Goal: Task Accomplishment & Management: Use online tool/utility

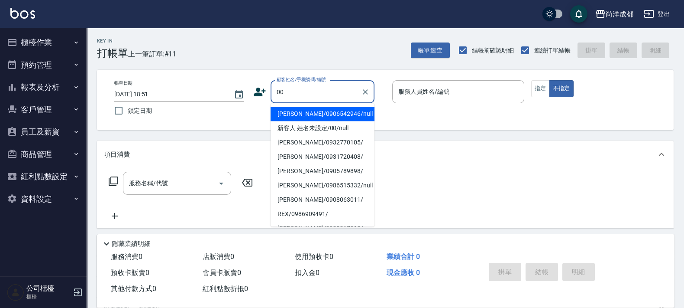
type input "新客人 姓名未設定/00/null"
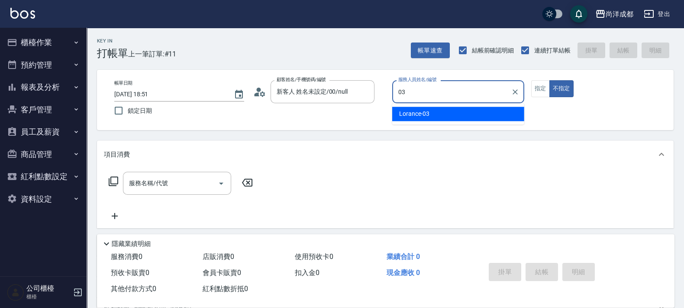
type input "Lorance-03"
type button "false"
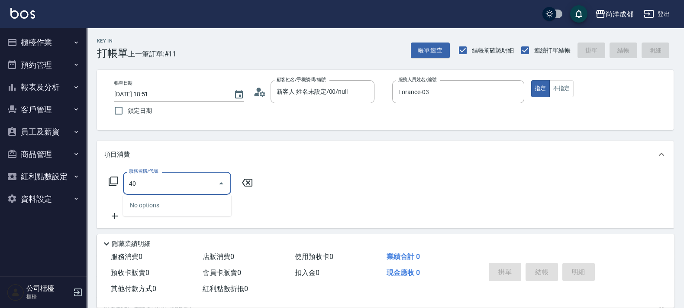
type input "401"
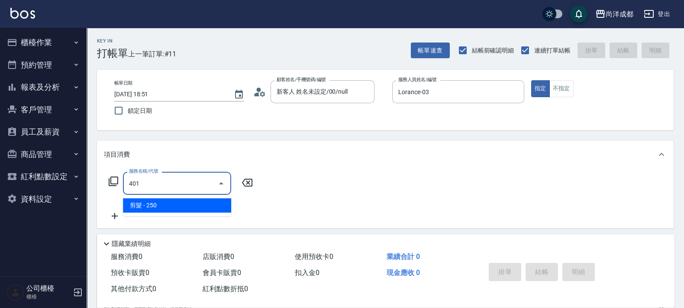
type input "20"
type input "剪髮(401)"
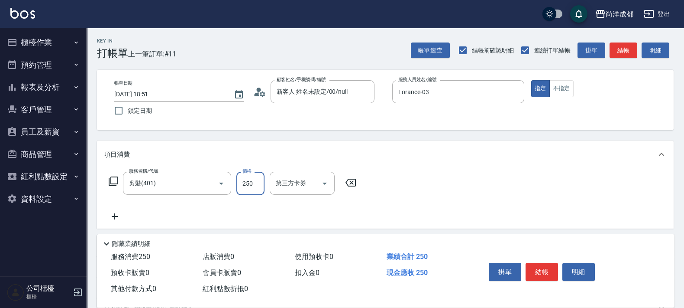
type input "0"
type input "98"
type input "90"
type input "982"
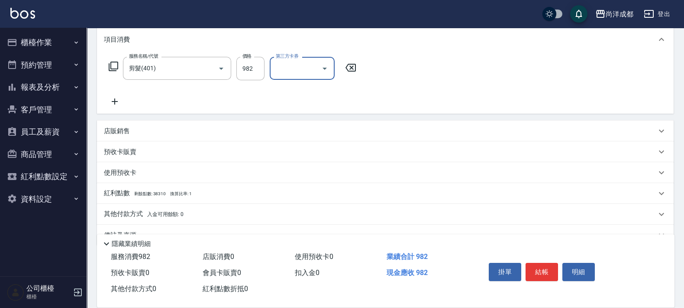
scroll to position [134, 0]
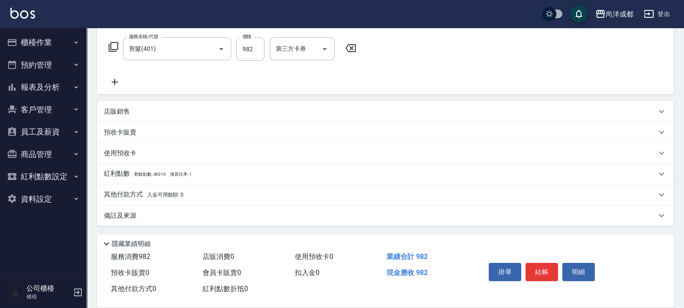
click at [159, 191] on span "入金可用餘額: 0" at bounding box center [165, 194] width 37 height 6
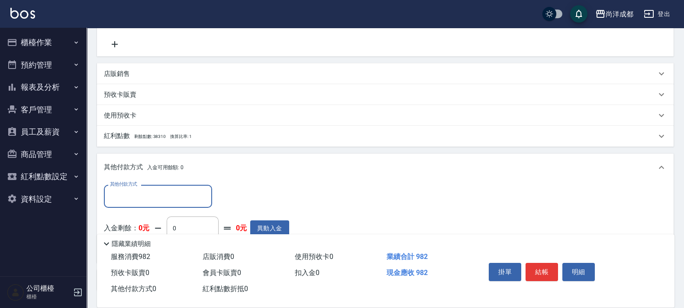
scroll to position [236, 0]
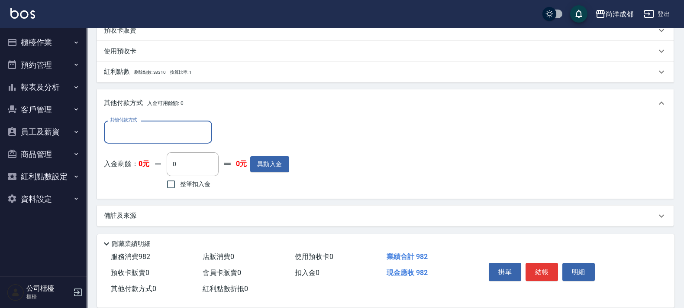
click at [189, 137] on input "其他付款方式" at bounding box center [158, 131] width 100 height 15
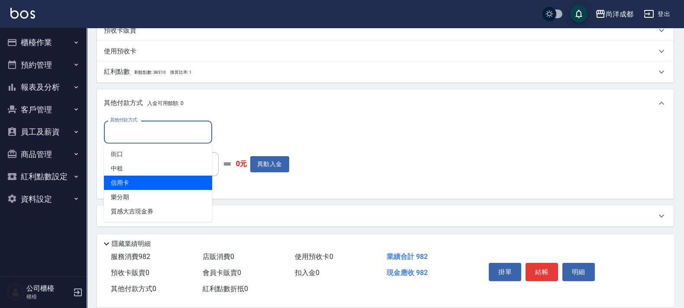
click at [189, 180] on span "信用卡" at bounding box center [158, 182] width 108 height 14
type input "信用卡"
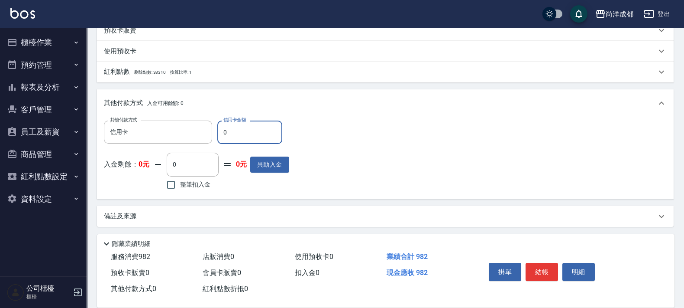
type input "99"
type input "80"
type input "99"
type input "90"
type input "9"
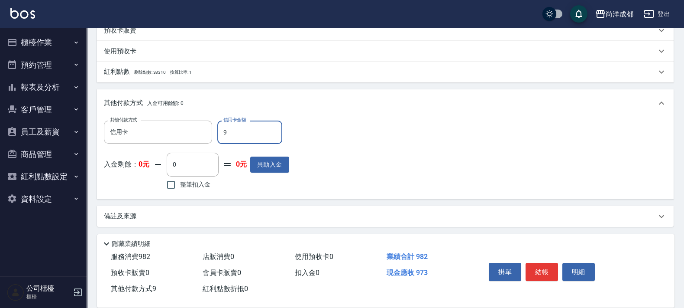
type input "80"
type input "98"
type input "0"
type input "982"
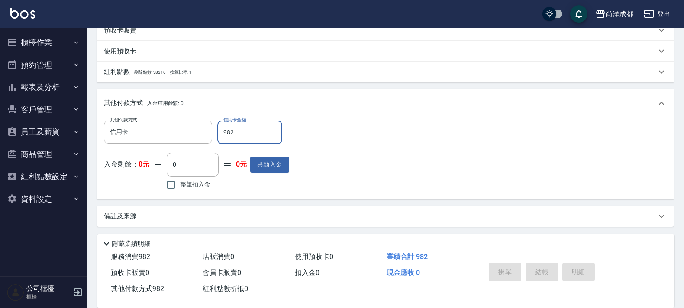
type input "[DATE] 18:52"
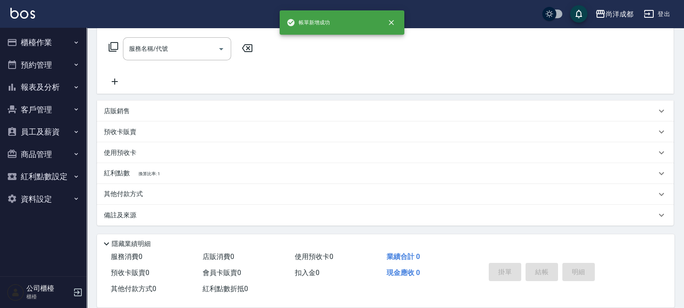
scroll to position [0, 0]
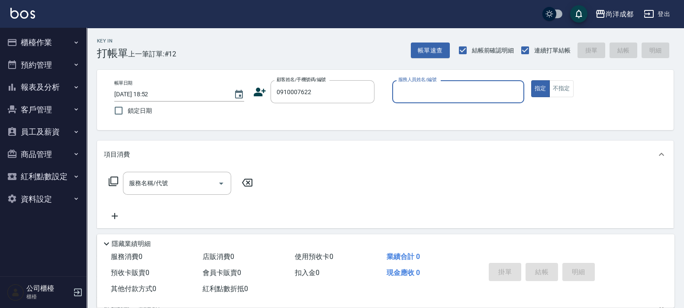
type input "[PERSON_NAME]/0910007622/"
type input "[PERSON_NAME]-0101"
click at [531, 80] on button "指定" at bounding box center [540, 88] width 19 height 17
type button "true"
type input "[PERSON_NAME]-01"
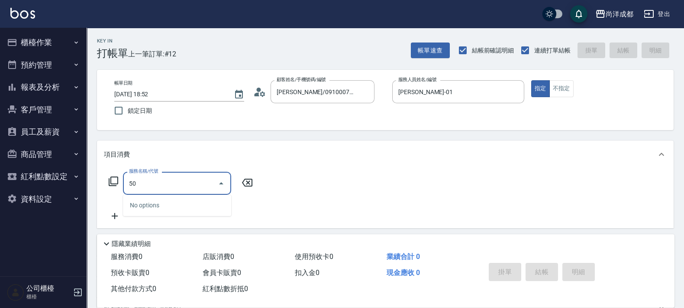
type input "501"
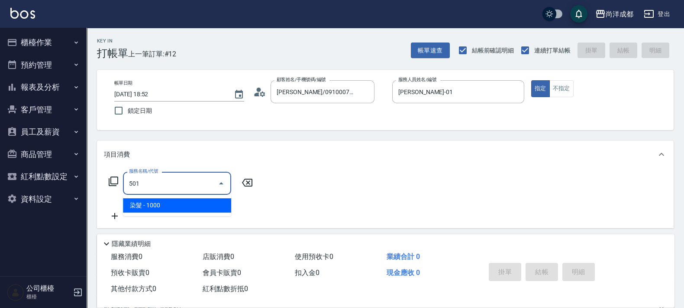
type input "100"
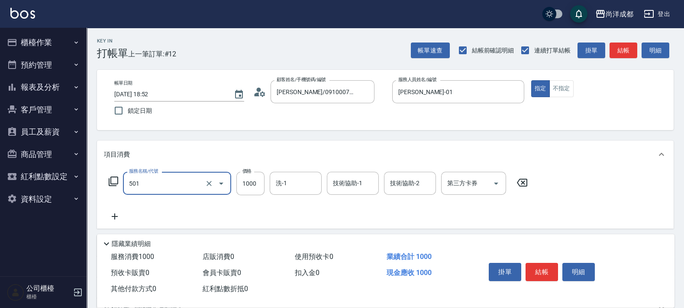
type input "染髮(501)"
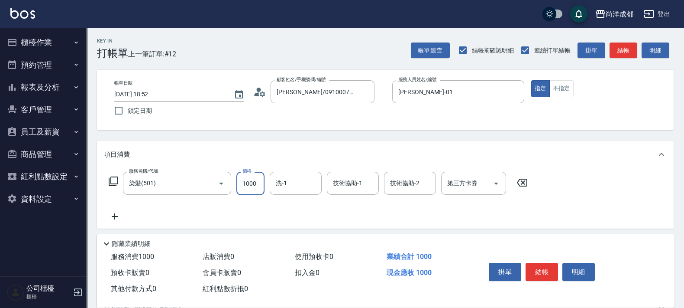
type input "2"
type input "0"
type input "287"
type input "20"
type input "2871"
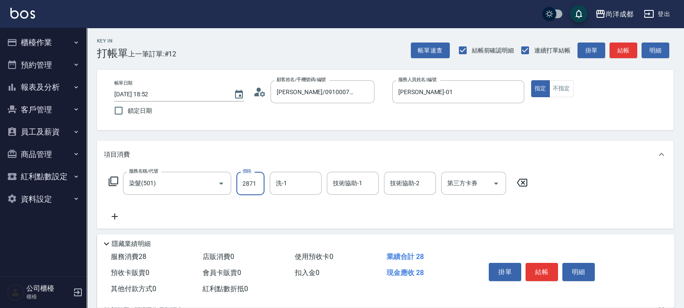
type input "280"
type input "2871"
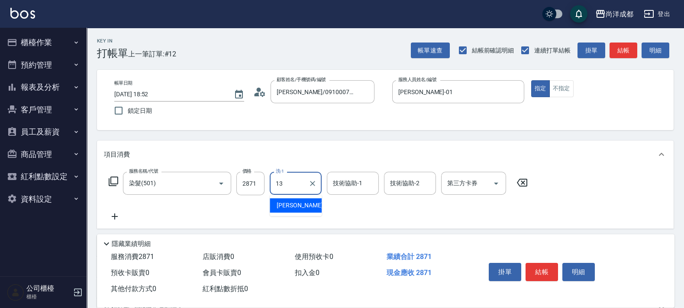
type input "[PERSON_NAME]-13"
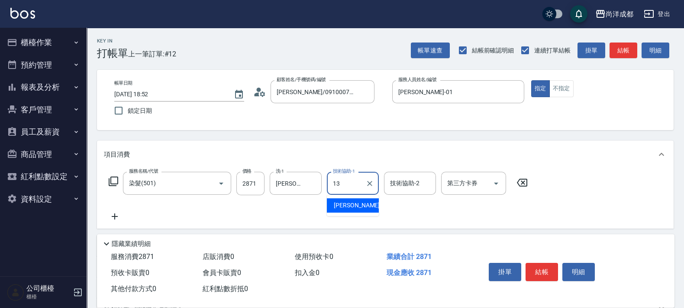
type input "[PERSON_NAME]-13"
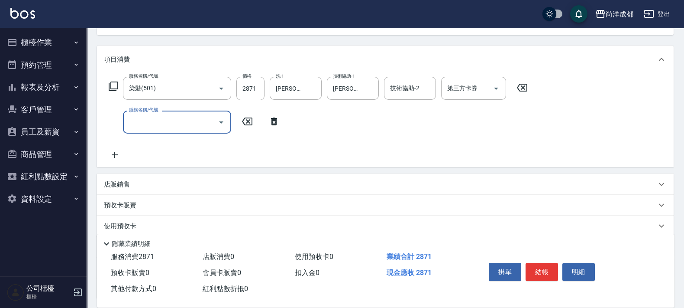
scroll to position [6, 0]
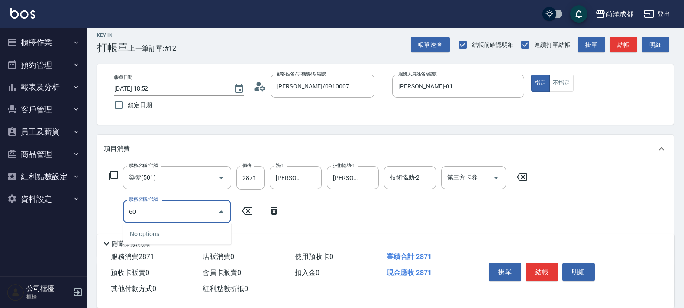
type input "601"
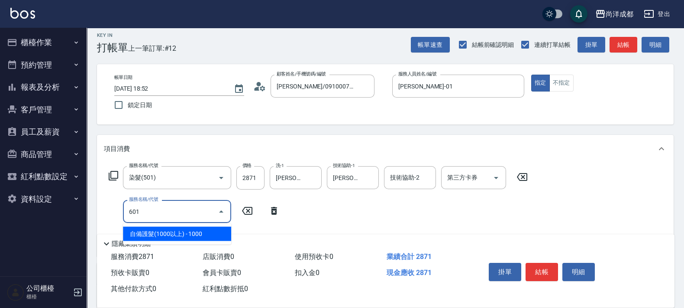
type input "380"
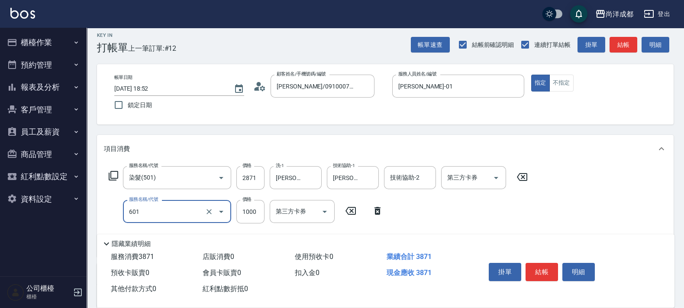
type input "自備護髮(1000以上)(601)"
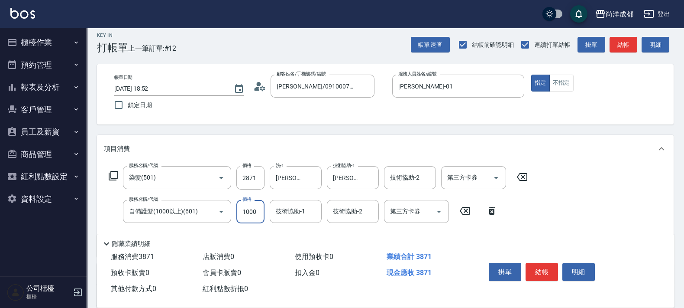
type input "1"
type input "280"
type input "140"
type input "420"
type input "1400"
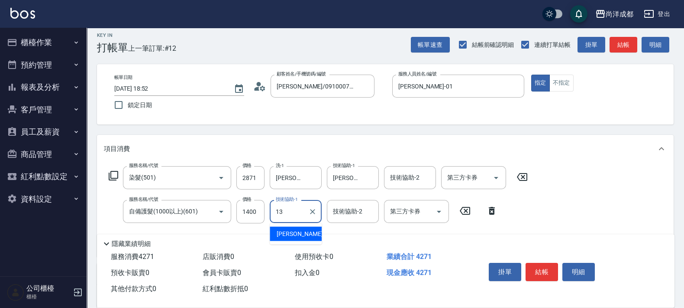
type input "[PERSON_NAME]-13"
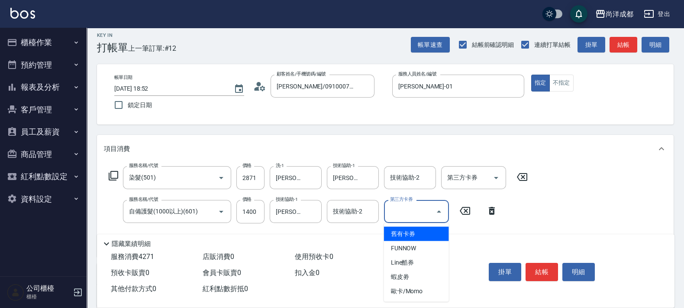
type input "舊有卡券"
type input "280"
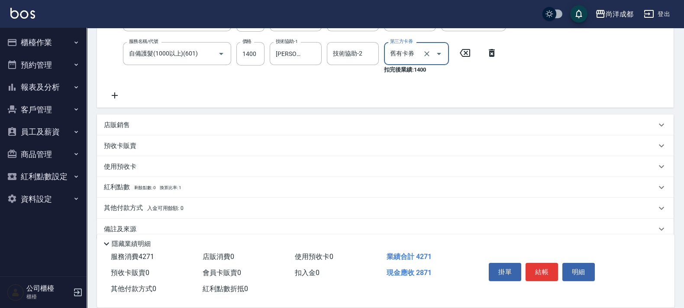
scroll to position [168, 0]
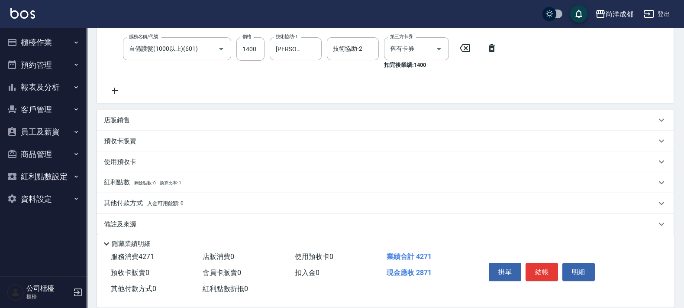
click at [136, 143] on p "預收卡販賣" at bounding box center [120, 140] width 32 height 9
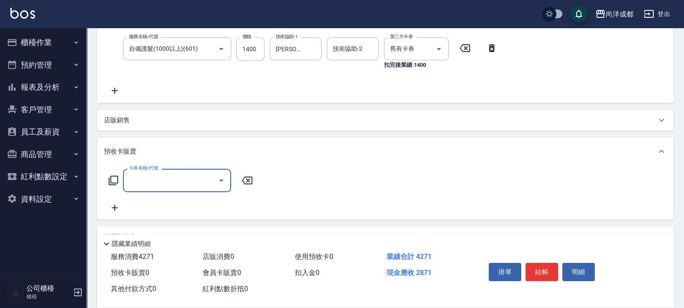
scroll to position [0, 0]
click at [168, 131] on div "項目消費 服務名稱/代號 染髮(501) 服務名稱/代號 價格 2871 價格 洗-1 Peggy-13 洗-1 技術協助-1 Peggy-13 技術協助-1…" at bounding box center [385, 140] width 577 height 337
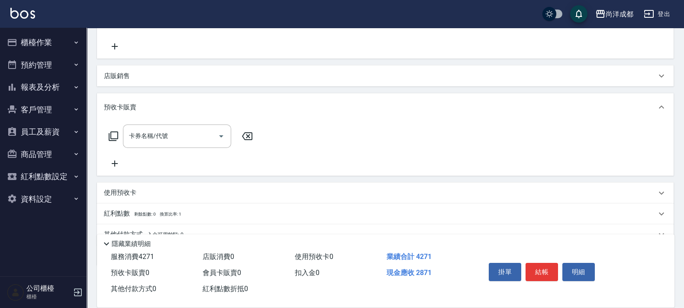
scroll to position [252, 0]
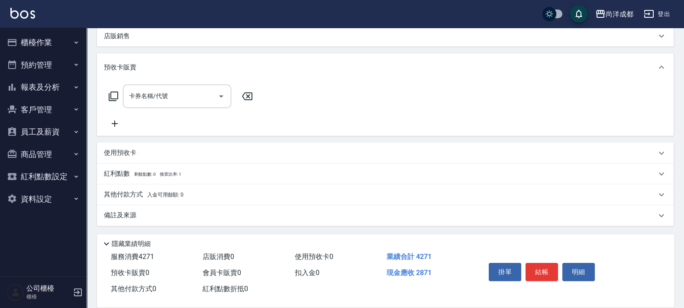
click at [136, 193] on p "其他付款方式 入金可用餘額: 0" at bounding box center [144, 195] width 80 height 10
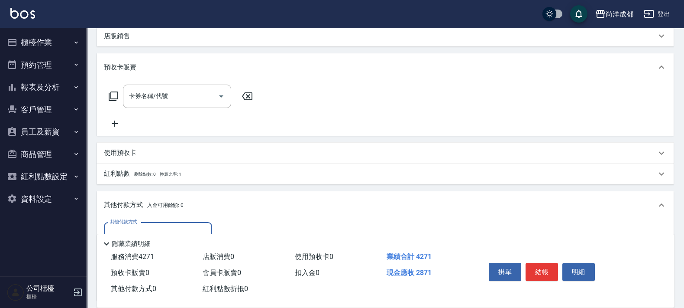
scroll to position [354, 0]
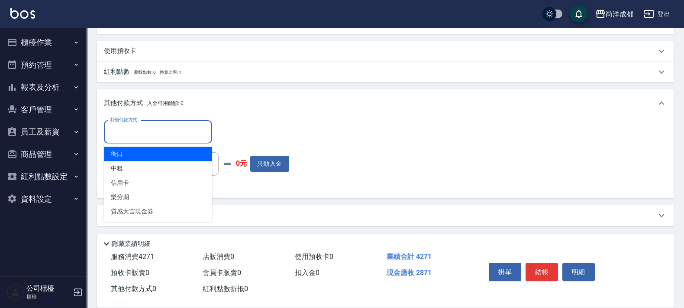
click at [176, 130] on input "其他付款方式" at bounding box center [158, 131] width 100 height 15
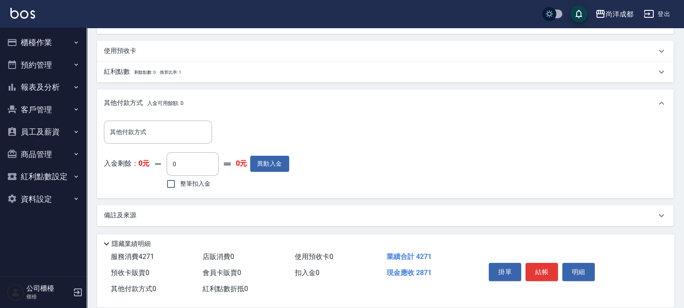
click at [266, 110] on div "其他付款方式 入金可用餘額: 0" at bounding box center [385, 103] width 577 height 28
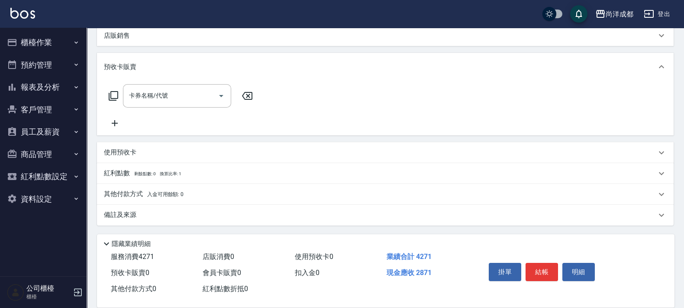
scroll to position [252, 0]
click at [168, 196] on span "入金可用餘額: 0" at bounding box center [165, 194] width 37 height 6
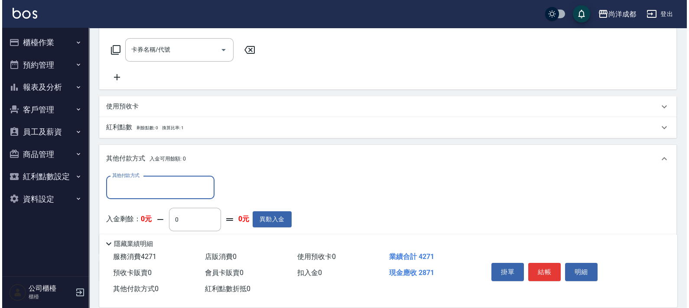
scroll to position [354, 0]
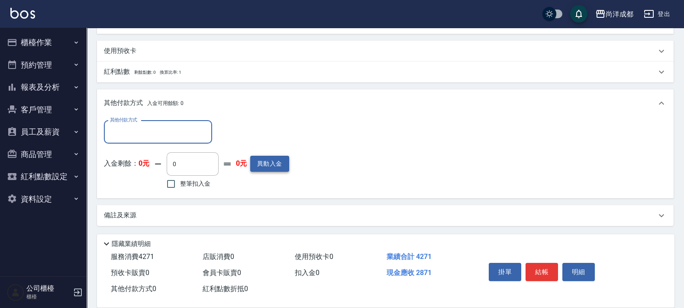
click at [266, 160] on button "異動入金" at bounding box center [269, 163] width 39 height 16
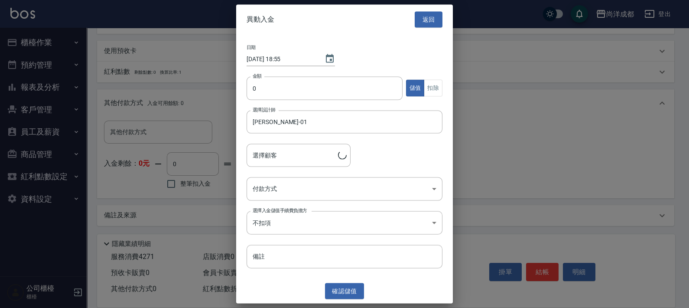
type input "[PERSON_NAME]/0910007622/"
click at [349, 91] on input "0" at bounding box center [324, 87] width 156 height 23
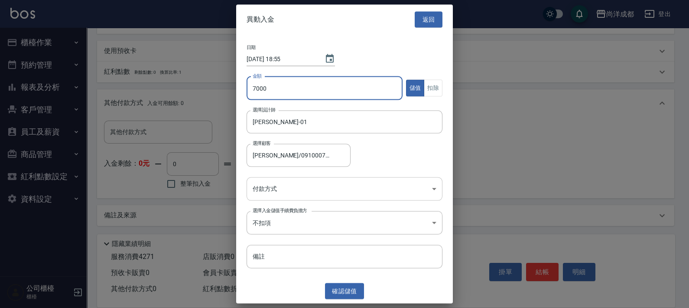
type input "7000"
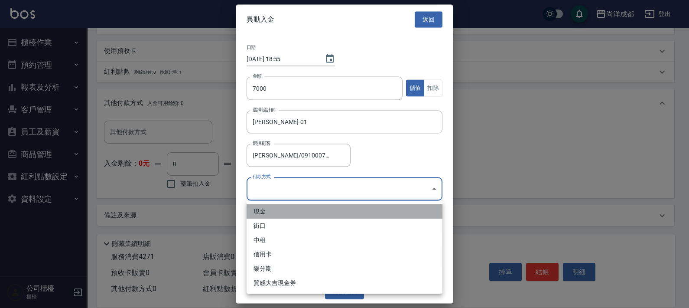
click at [342, 211] on li "現金" at bounding box center [344, 211] width 196 height 14
type input "現金"
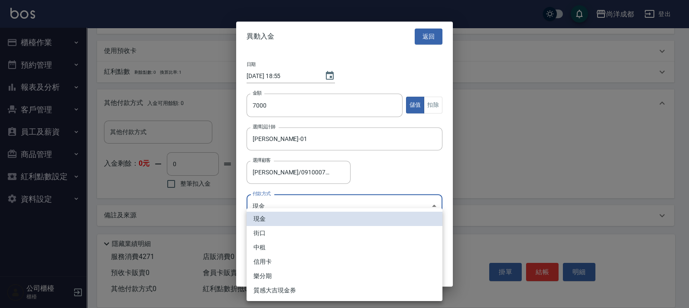
click at [342, 212] on li "現金" at bounding box center [344, 218] width 196 height 14
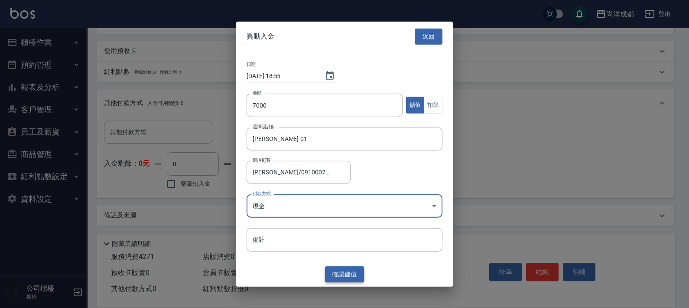
click at [352, 272] on button "確認 儲值" at bounding box center [344, 274] width 39 height 16
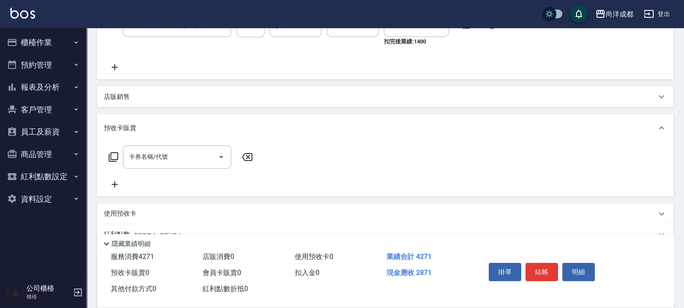
scroll to position [29, 0]
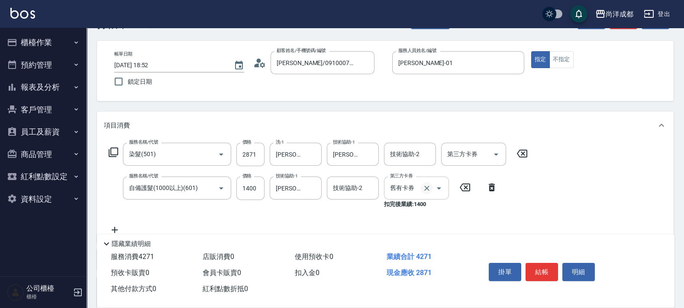
click at [427, 189] on icon "Clear" at bounding box center [427, 188] width 9 height 9
type input "420"
click at [437, 210] on div "服務名稱/代號 染髮(501) 服務名稱/代號 價格 2871 價格 洗-1 Peggy-13 洗-1 技術協助-1 Peggy-13 技術協助-1 技術協助…" at bounding box center [318, 184] width 429 height 84
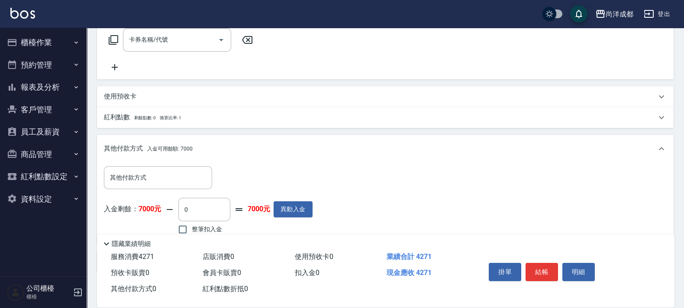
scroll to position [345, 0]
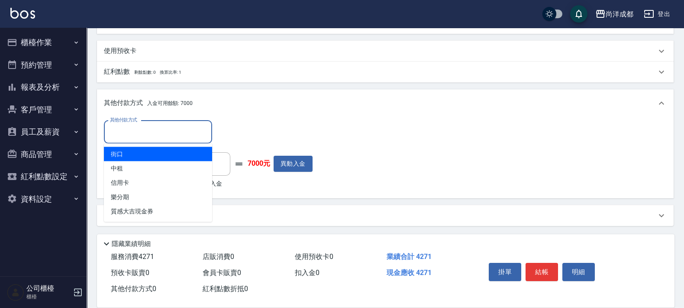
click at [180, 132] on input "其他付款方式" at bounding box center [158, 131] width 100 height 15
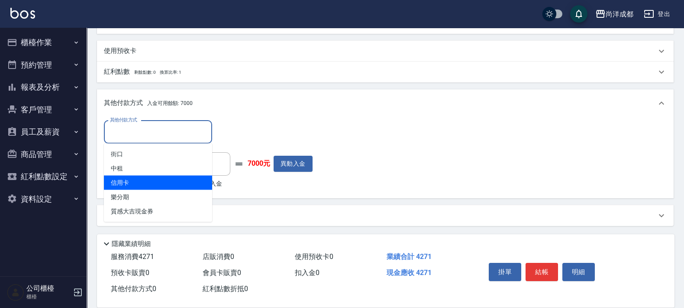
click at [187, 175] on span "信用卡" at bounding box center [158, 182] width 108 height 14
type input "信用卡"
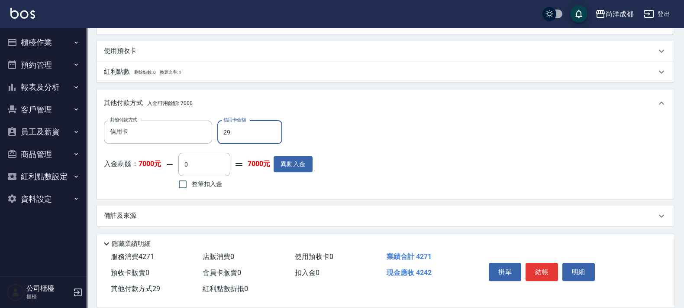
type input "292"
type input "390"
type input "2924"
type input "130"
click at [216, 166] on input "0" at bounding box center [204, 163] width 52 height 23
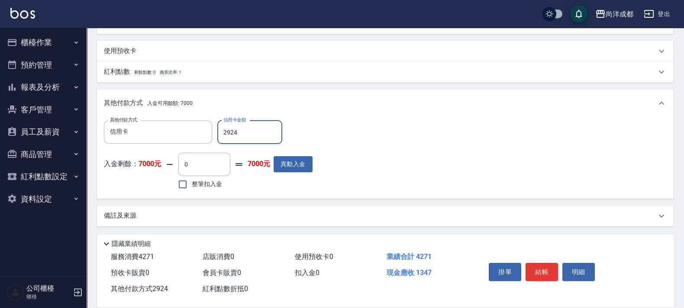
click at [247, 136] on input "2924" at bounding box center [249, 131] width 65 height 23
type input "292"
type input "420"
type input "287"
type input "390"
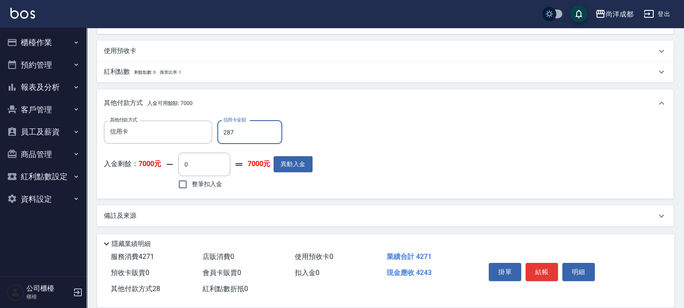
type input "2871"
type input "140"
type input "2871"
click at [208, 169] on input "0" at bounding box center [204, 163] width 52 height 23
type input "1"
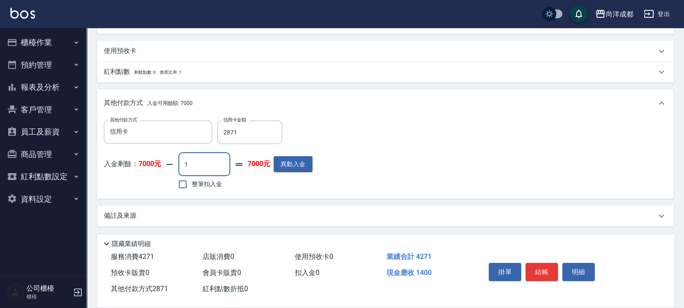
type input "130"
type input "140"
type input "0"
type input "1400"
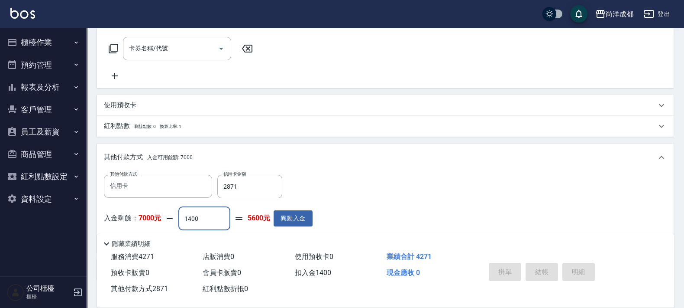
type input "[DATE] 19:01"
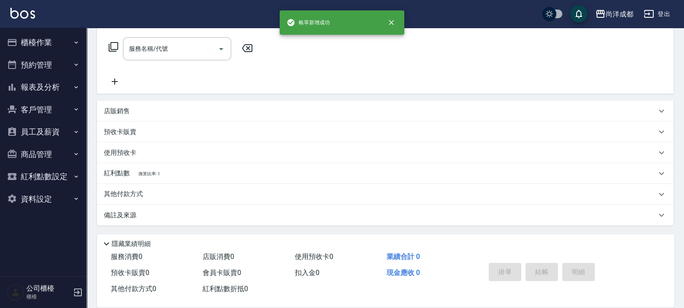
scroll to position [0, 0]
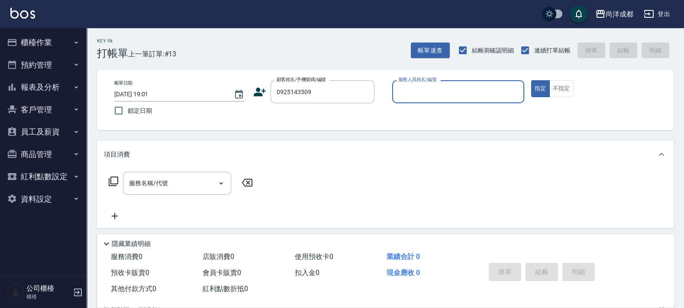
type input "洪/0925143509/null"
type input "014"
click at [531, 80] on button "指定" at bounding box center [540, 88] width 19 height 17
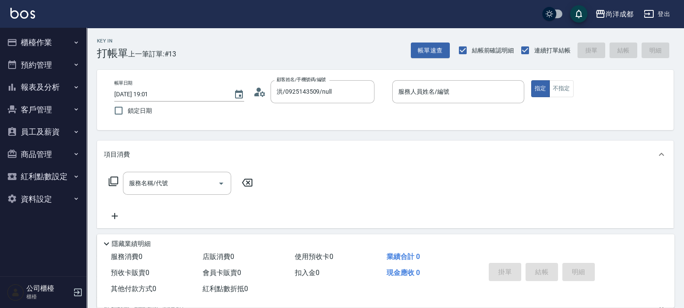
click at [435, 105] on p at bounding box center [458, 107] width 132 height 9
click at [440, 92] on input "服務人員姓名/編號" at bounding box center [458, 91] width 124 height 15
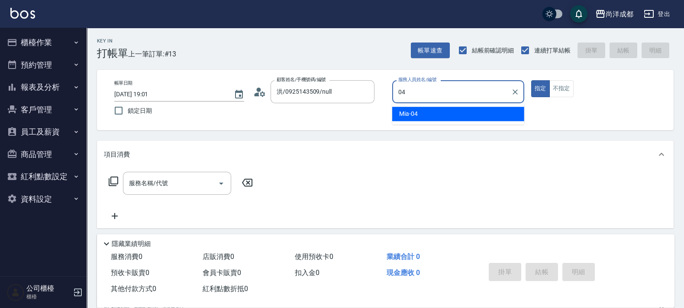
type input "Mia-04"
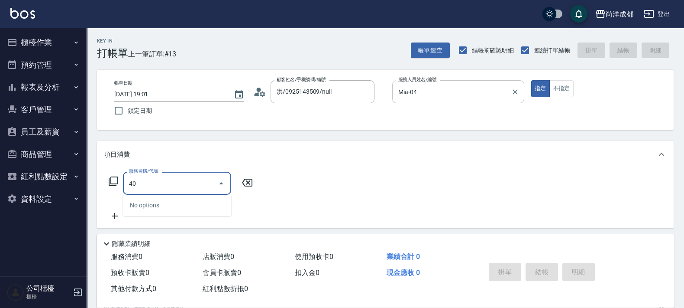
type input "401"
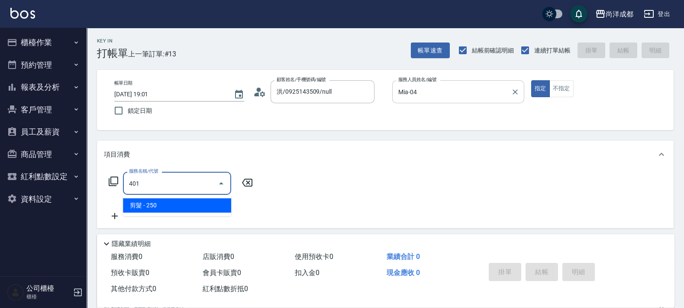
type input "20"
type input "剪髮(401)"
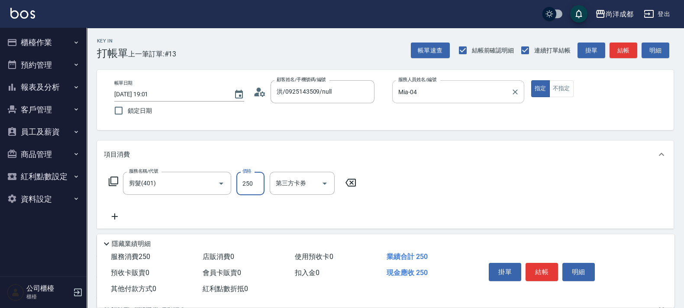
type input "0"
type input "80"
type input "800"
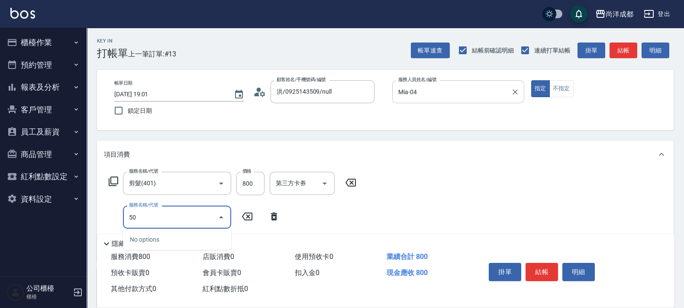
type input "501"
type input "180"
type input "染髮(501)"
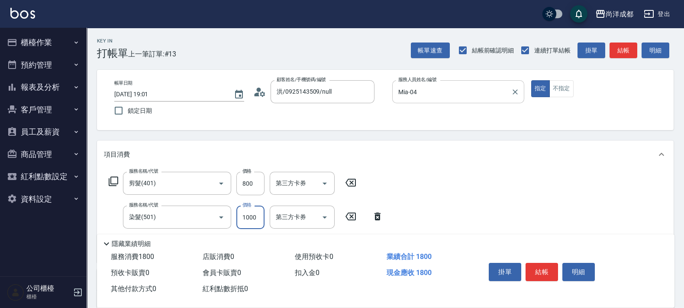
type input "2"
type input "80"
type input "260"
type input "340"
type input "2600"
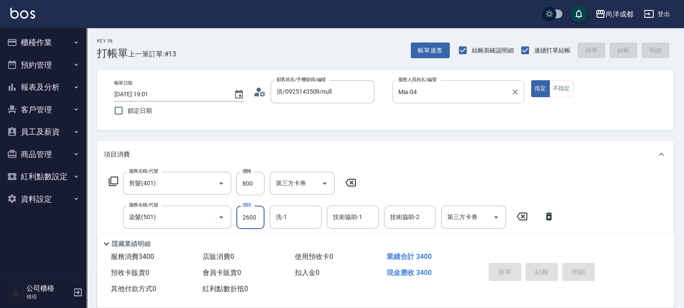
type input "0"
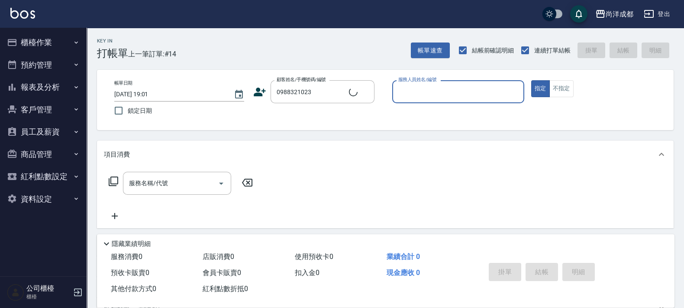
type input "[PERSON_NAME]芸/0988321023/null"
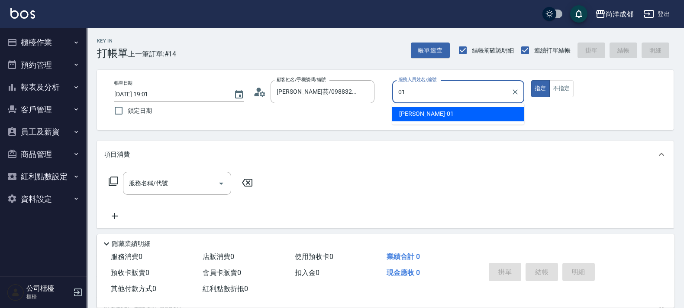
type input "[PERSON_NAME]-01"
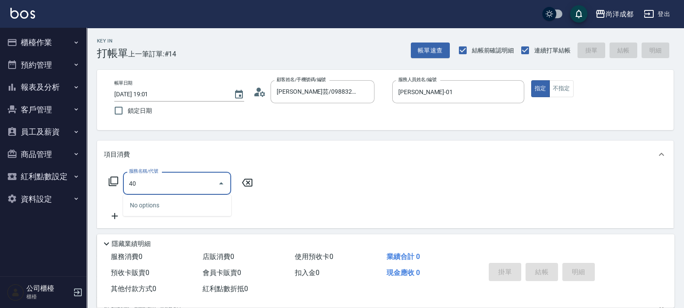
type input "401"
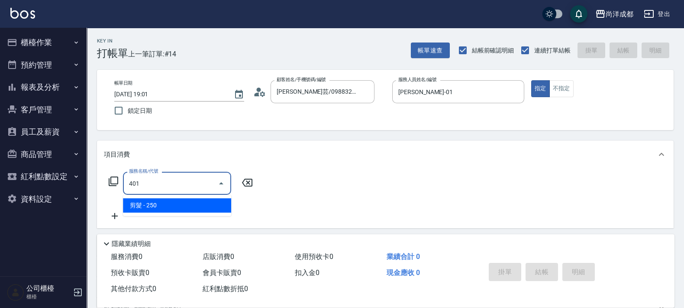
type input "20"
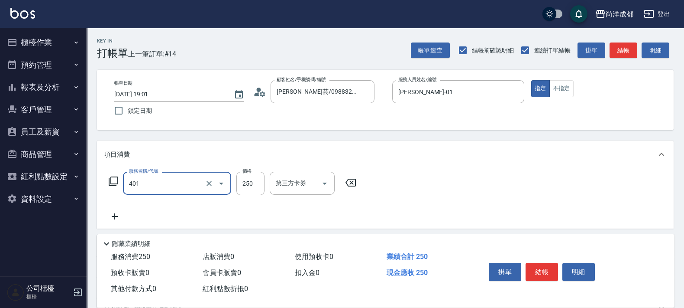
type input "剪髮(401)"
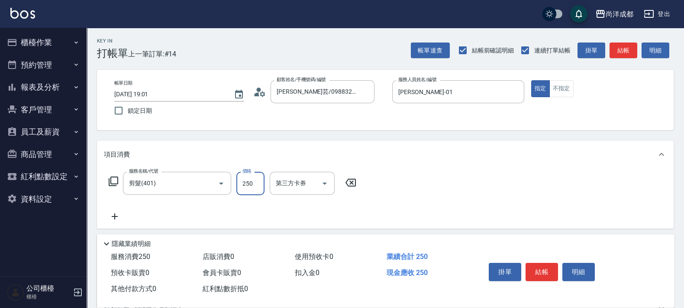
type input "1"
type input "0"
type input "130"
type input "1300"
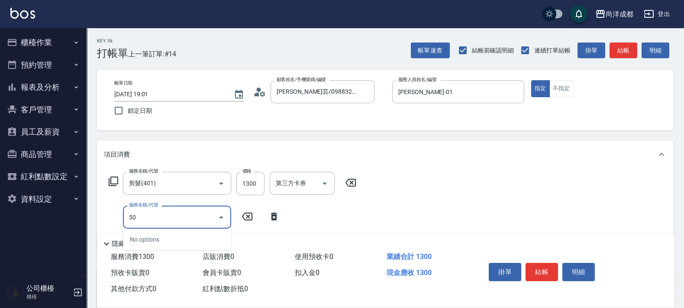
type input "501"
type input "230"
type input "染髮(501)"
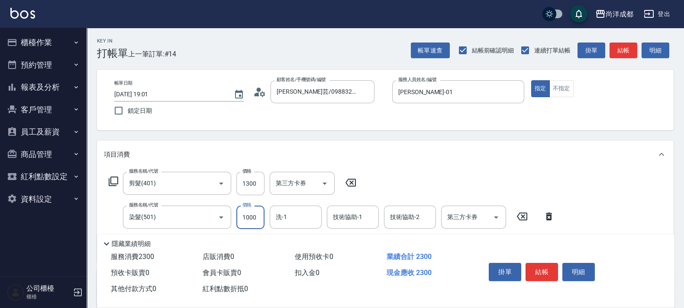
type input "2"
type input "130"
type input "292"
type input "150"
type input "2924"
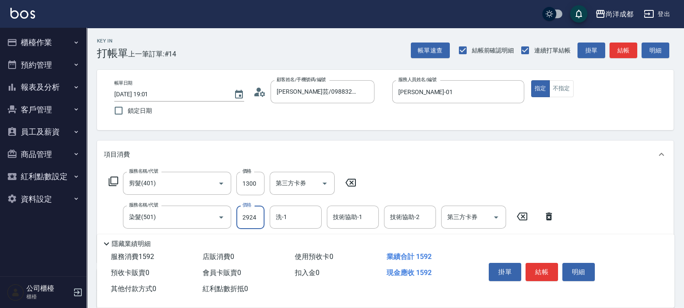
type input "420"
type input "2924"
type input "[PERSON_NAME]-13"
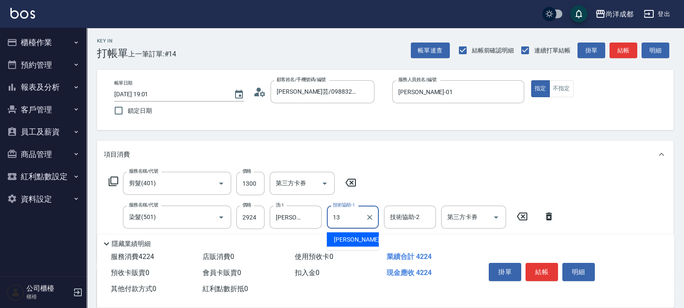
type input "[PERSON_NAME]-13"
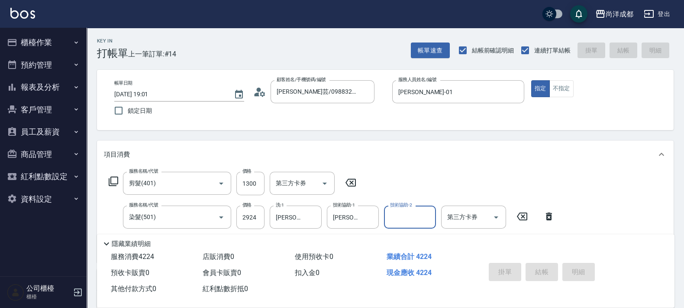
type input "[DATE] 19:02"
type input "0"
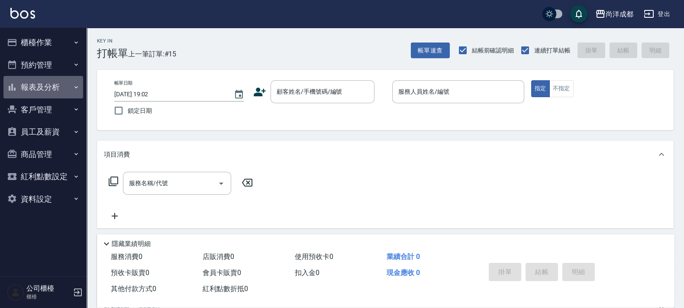
click at [49, 87] on button "報表及分析" at bounding box center [43, 87] width 80 height 23
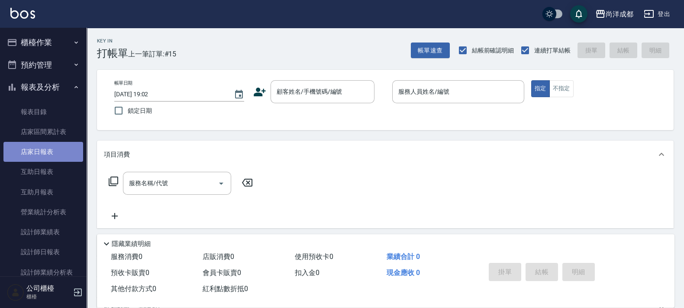
click at [52, 151] on link "店家日報表" at bounding box center [43, 152] width 80 height 20
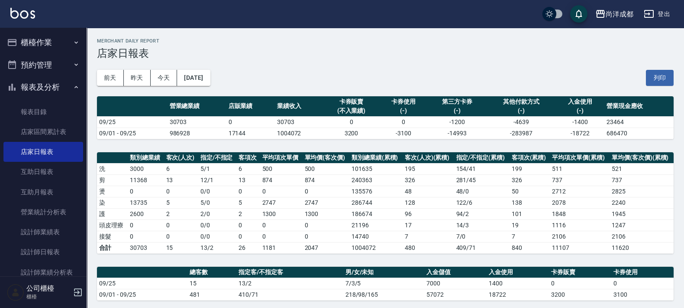
scroll to position [216, 0]
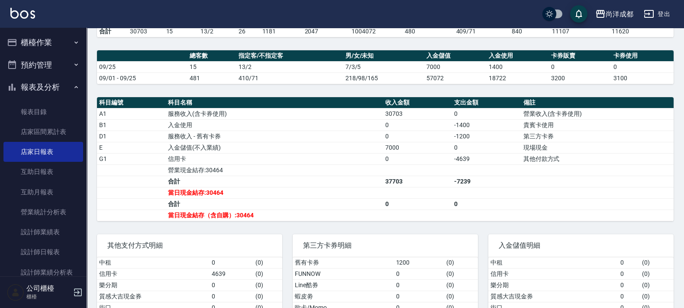
click at [3, 142] on link "店家日報表" at bounding box center [43, 152] width 80 height 20
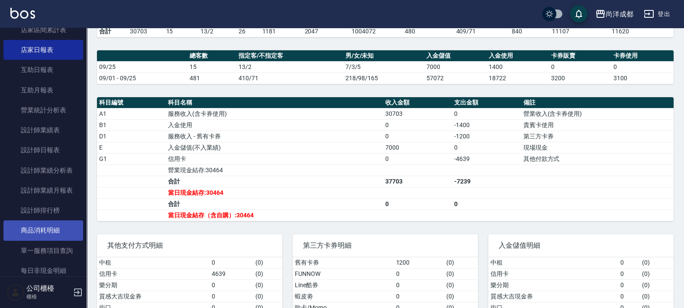
scroll to position [54, 0]
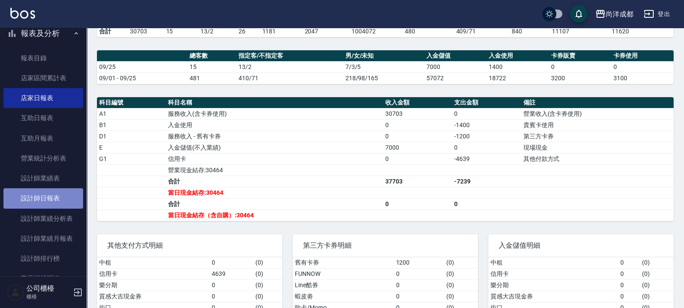
click at [60, 203] on link "設計師日報表" at bounding box center [43, 198] width 80 height 20
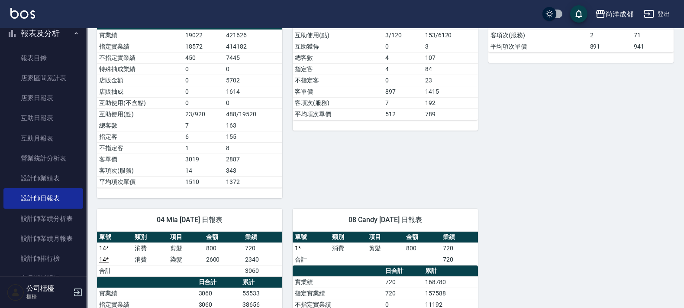
scroll to position [446, 0]
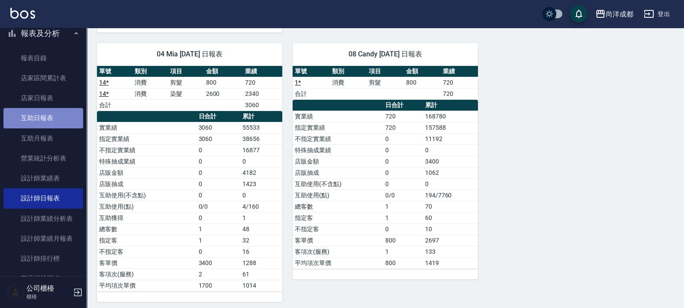
click at [45, 124] on link "互助日報表" at bounding box center [43, 118] width 80 height 20
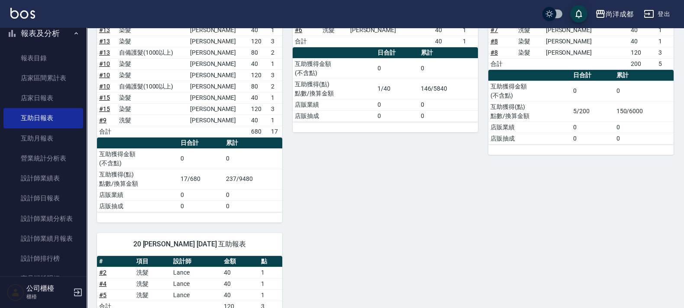
scroll to position [234, 0]
